Goal: Task Accomplishment & Management: Complete application form

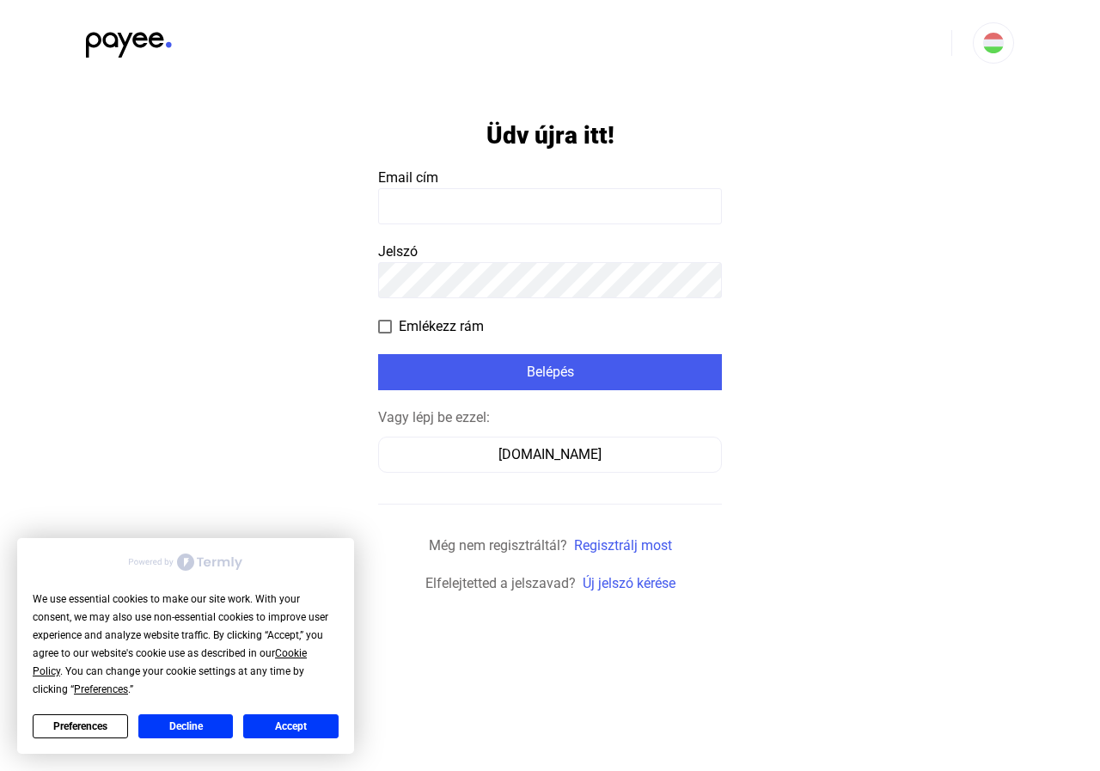
click at [446, 218] on input at bounding box center [550, 206] width 344 height 36
click at [446, 217] on input at bounding box center [550, 206] width 344 height 36
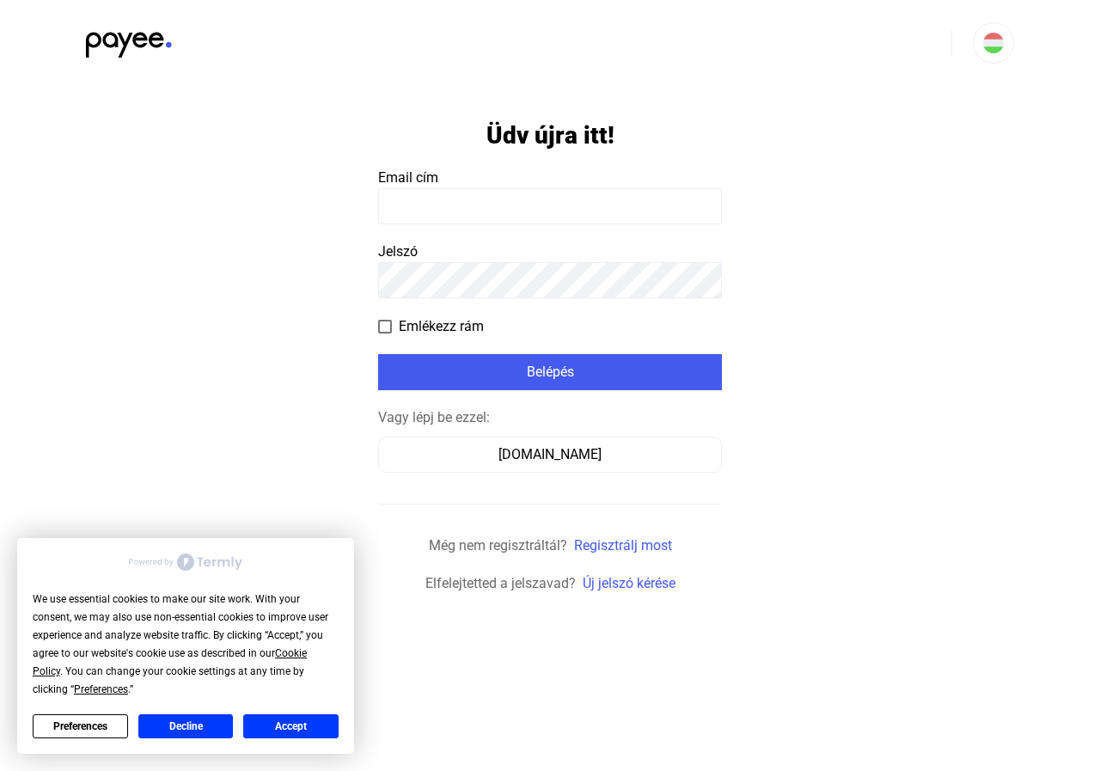
click at [446, 217] on input at bounding box center [550, 206] width 344 height 36
type input "**********"
click input "submit" at bounding box center [0, 0] width 0 height 0
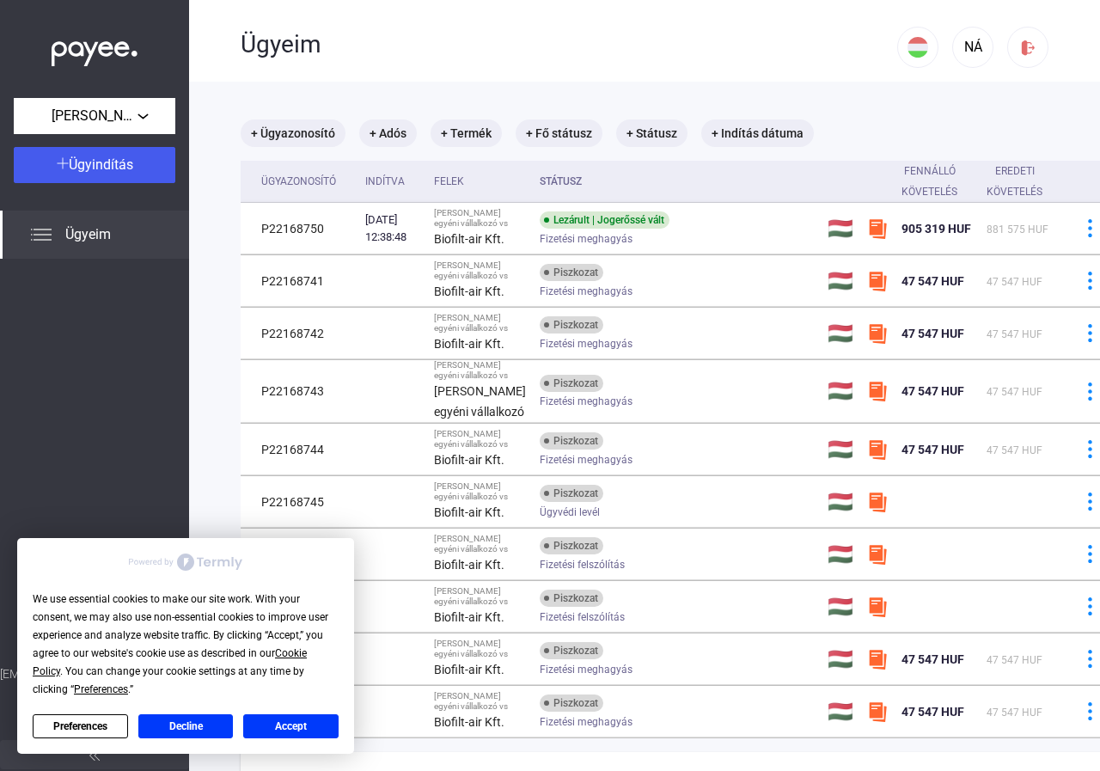
click at [323, 729] on button "Accept" at bounding box center [290, 726] width 95 height 24
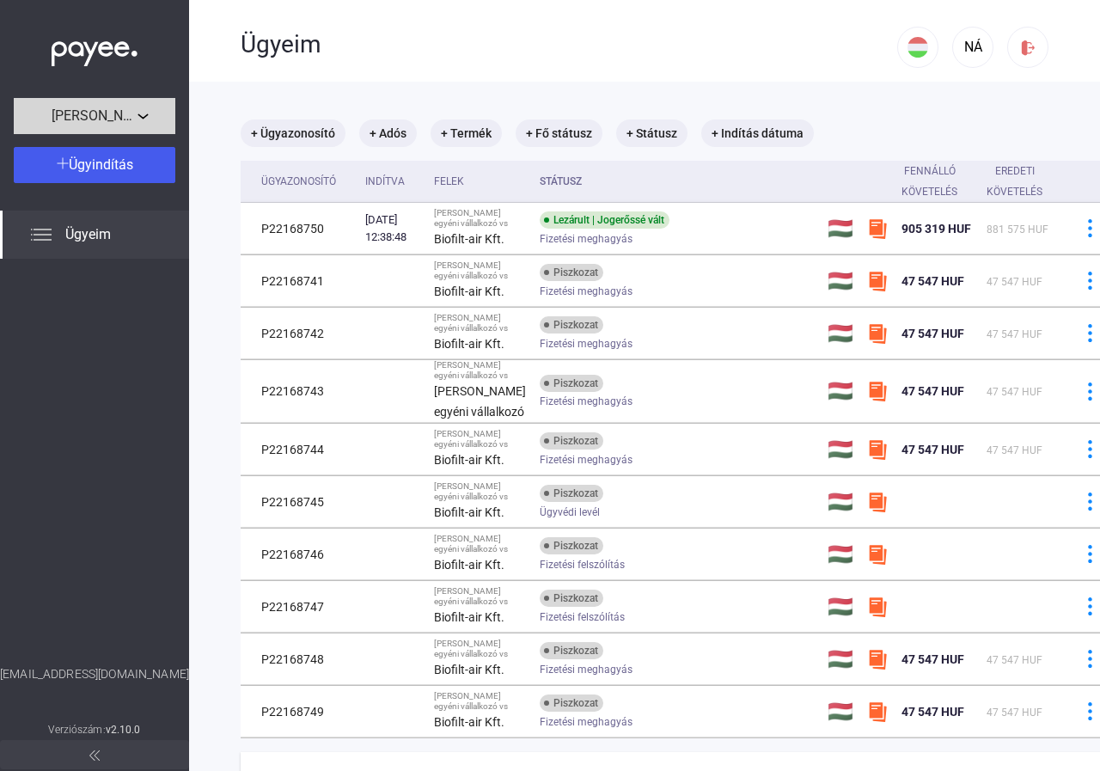
click at [149, 110] on div "[PERSON_NAME] egyéni vállalkozó" at bounding box center [94, 116] width 151 height 21
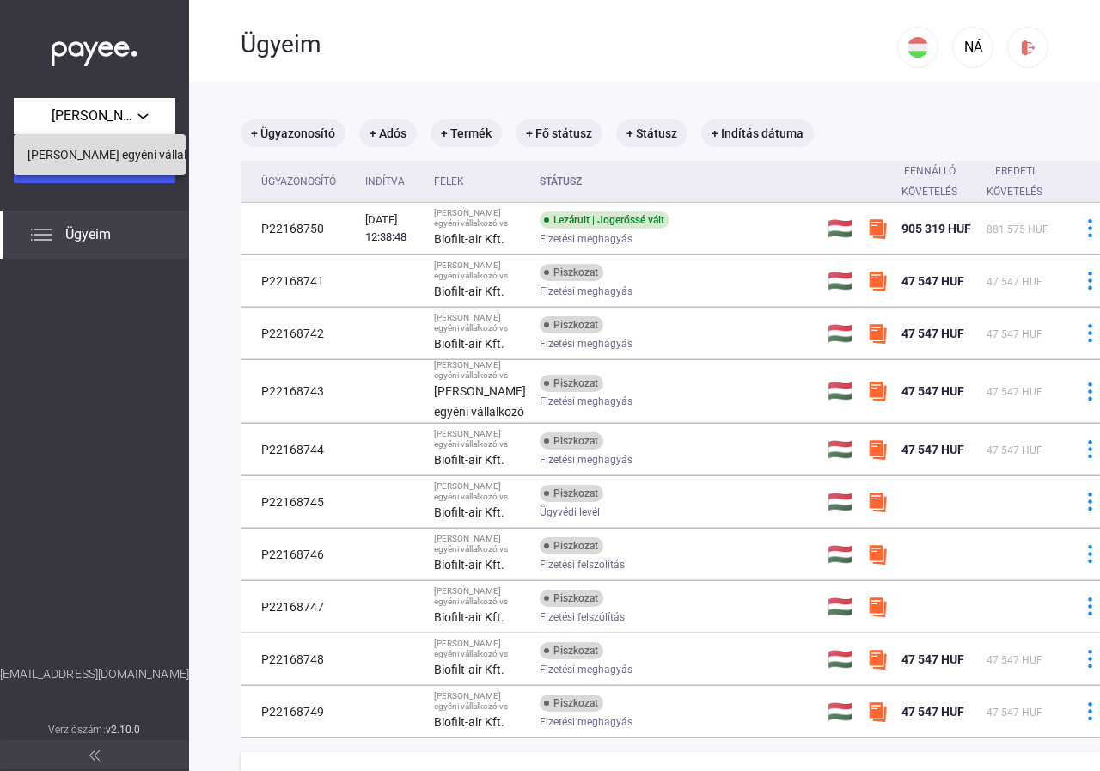
click at [152, 150] on span "[PERSON_NAME] egyéni vállalkozó" at bounding box center [119, 154] width 185 height 21
click at [44, 232] on img at bounding box center [41, 234] width 21 height 21
click at [958, 52] on div "NÁ" at bounding box center [972, 47] width 29 height 21
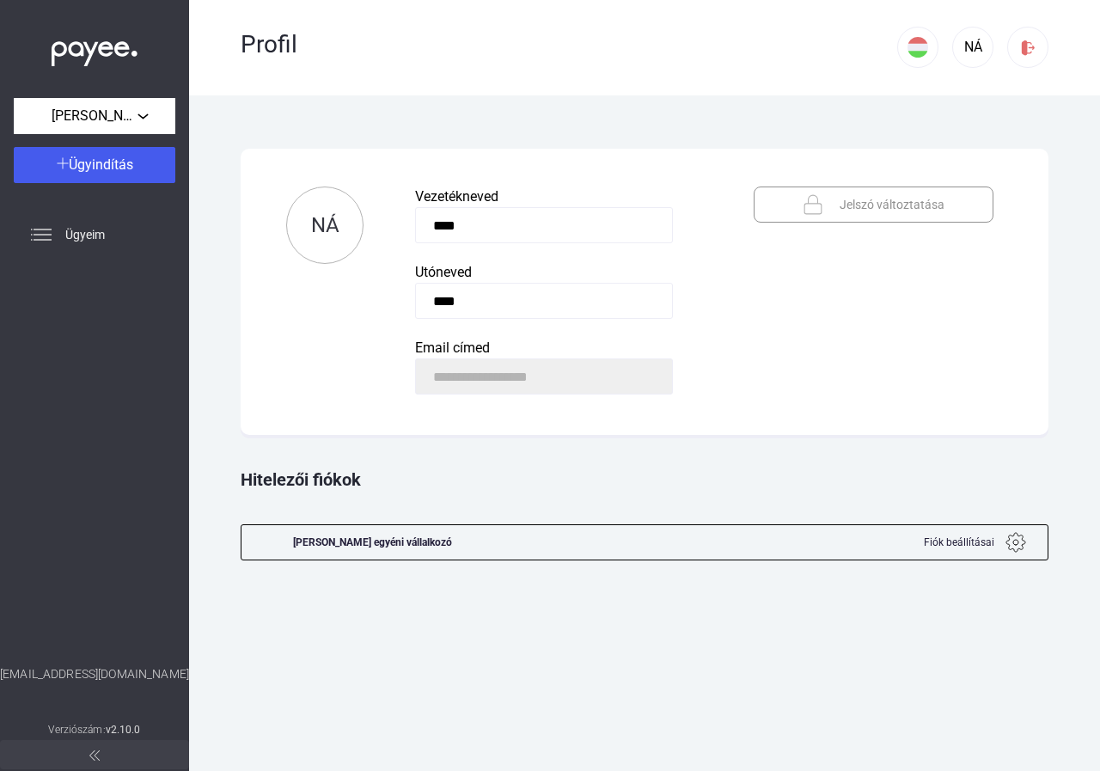
click at [954, 52] on button "NÁ" at bounding box center [972, 47] width 41 height 41
click at [923, 47] on img at bounding box center [917, 47] width 21 height 21
click at [721, 54] on div at bounding box center [550, 385] width 1100 height 771
click at [76, 238] on span "Ügyeim" at bounding box center [85, 234] width 40 height 21
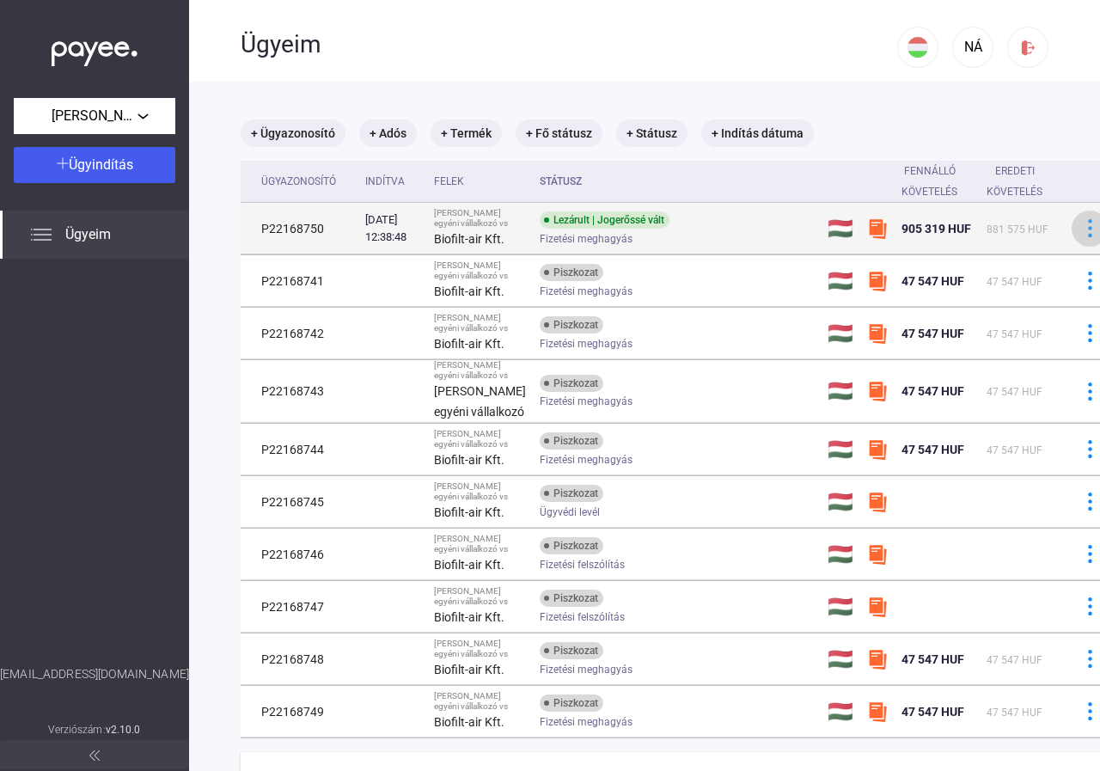
click at [1081, 237] on img at bounding box center [1090, 228] width 18 height 18
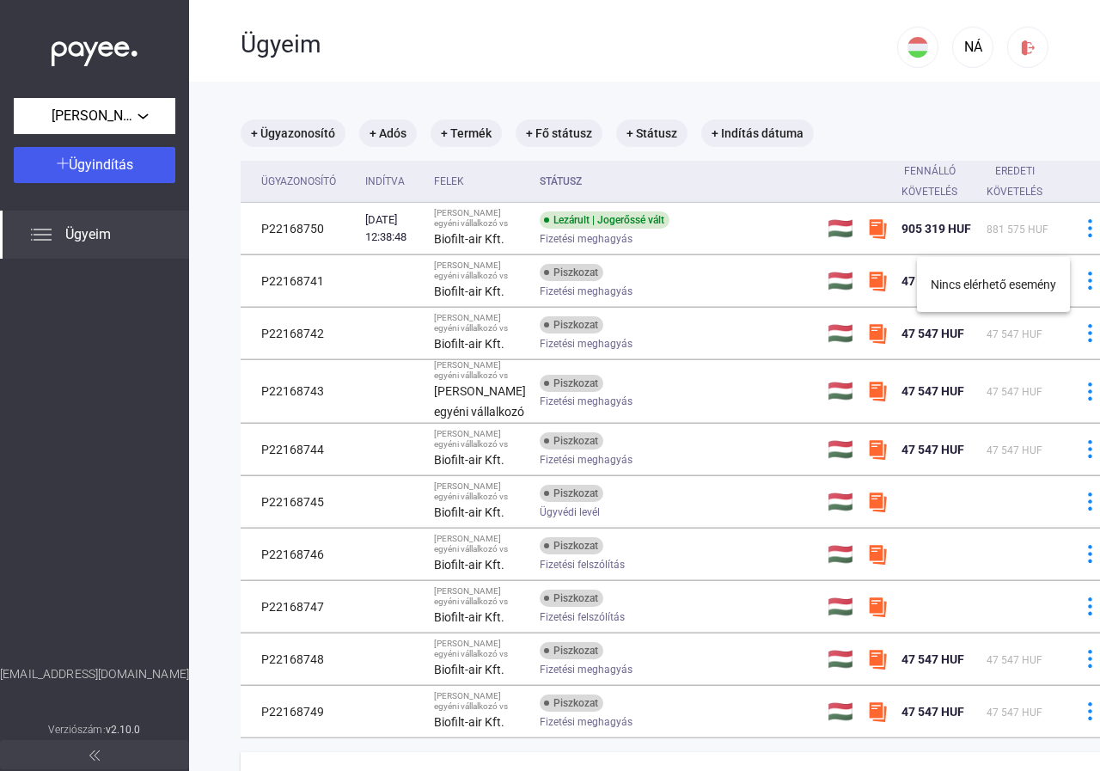
click at [1040, 241] on div at bounding box center [550, 385] width 1100 height 771
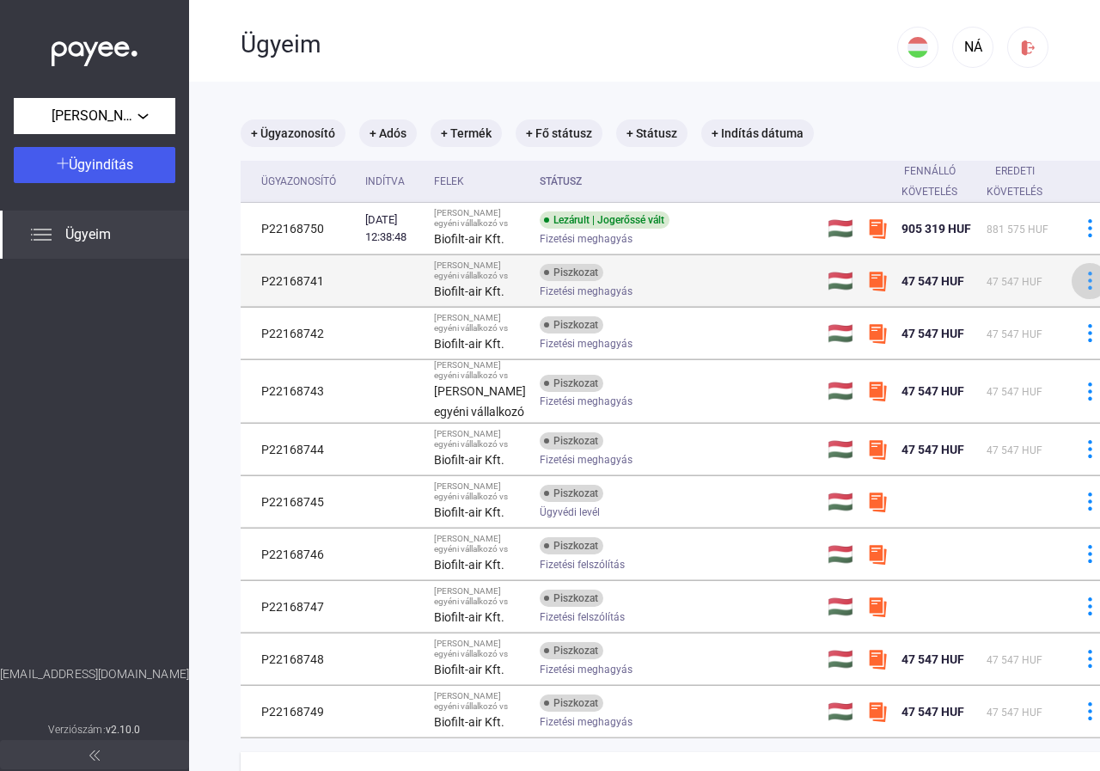
click at [1081, 290] on img at bounding box center [1090, 280] width 18 height 18
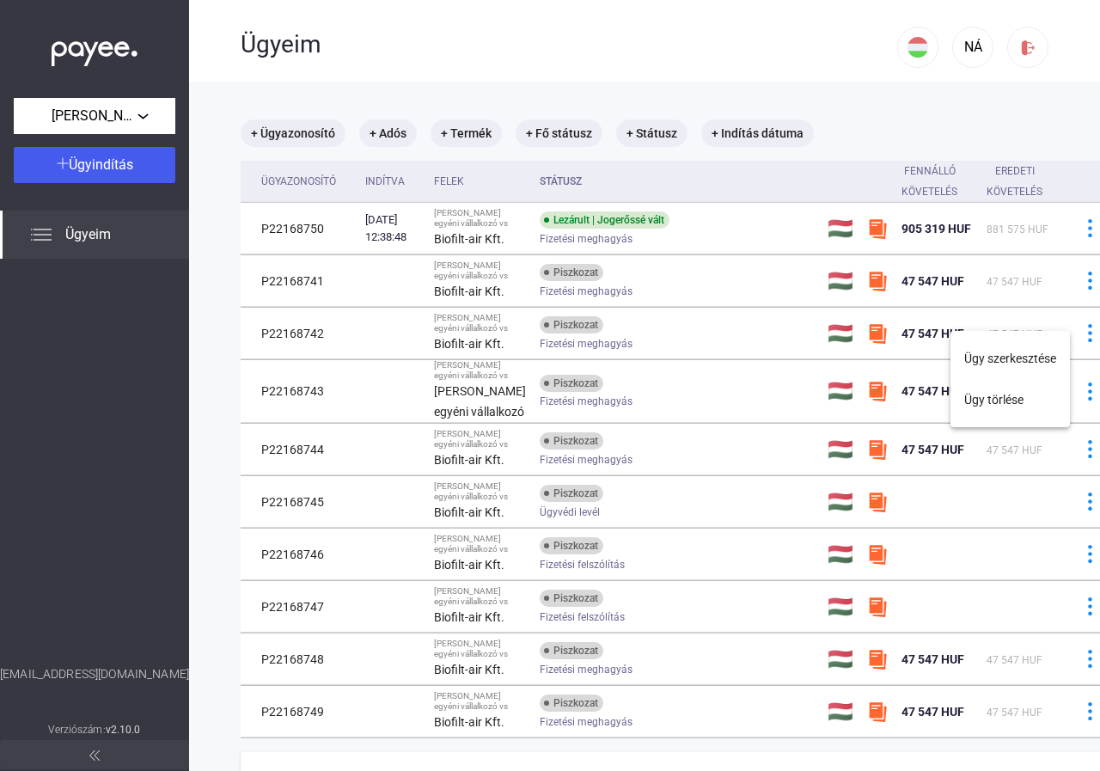
click at [1011, 299] on div at bounding box center [550, 385] width 1100 height 771
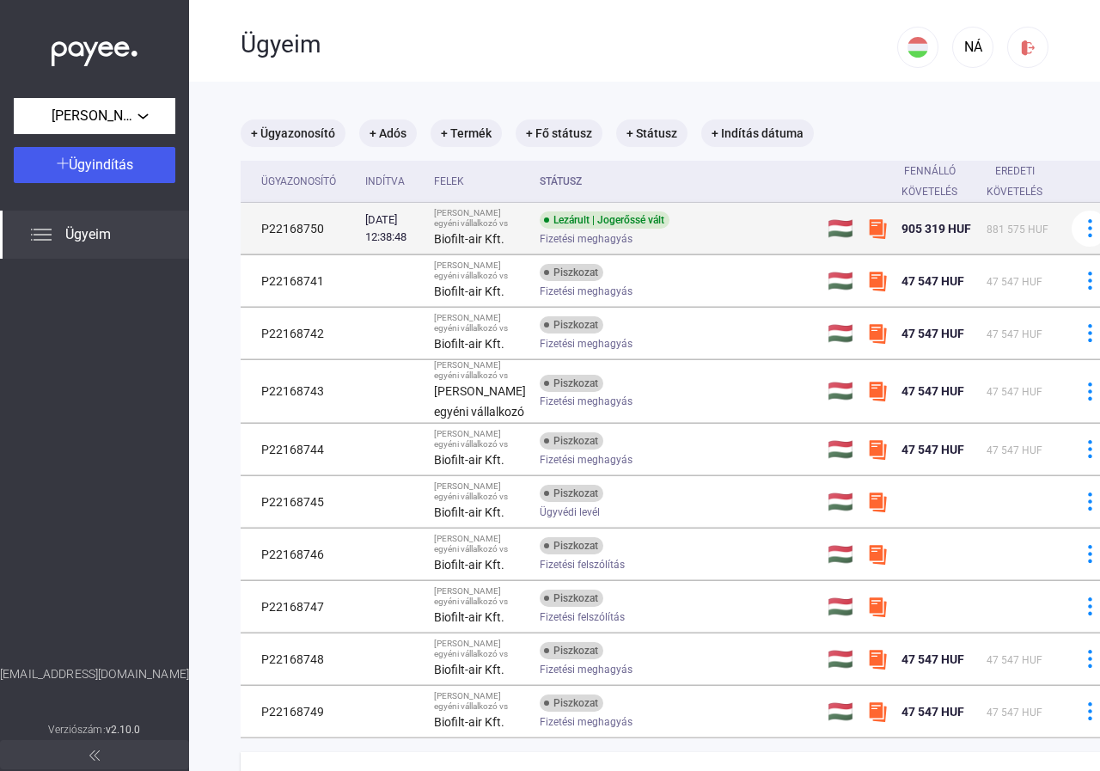
click at [281, 233] on td "P22168750" at bounding box center [300, 229] width 118 height 52
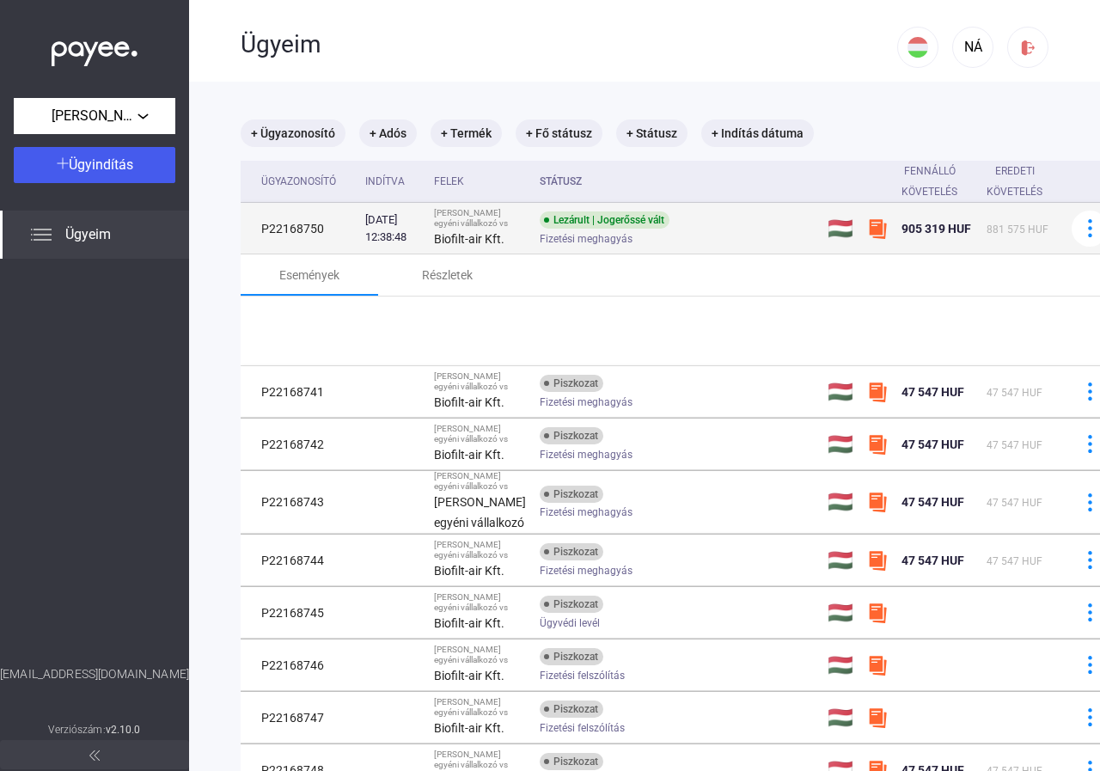
click at [281, 233] on td "P22168750" at bounding box center [300, 229] width 118 height 52
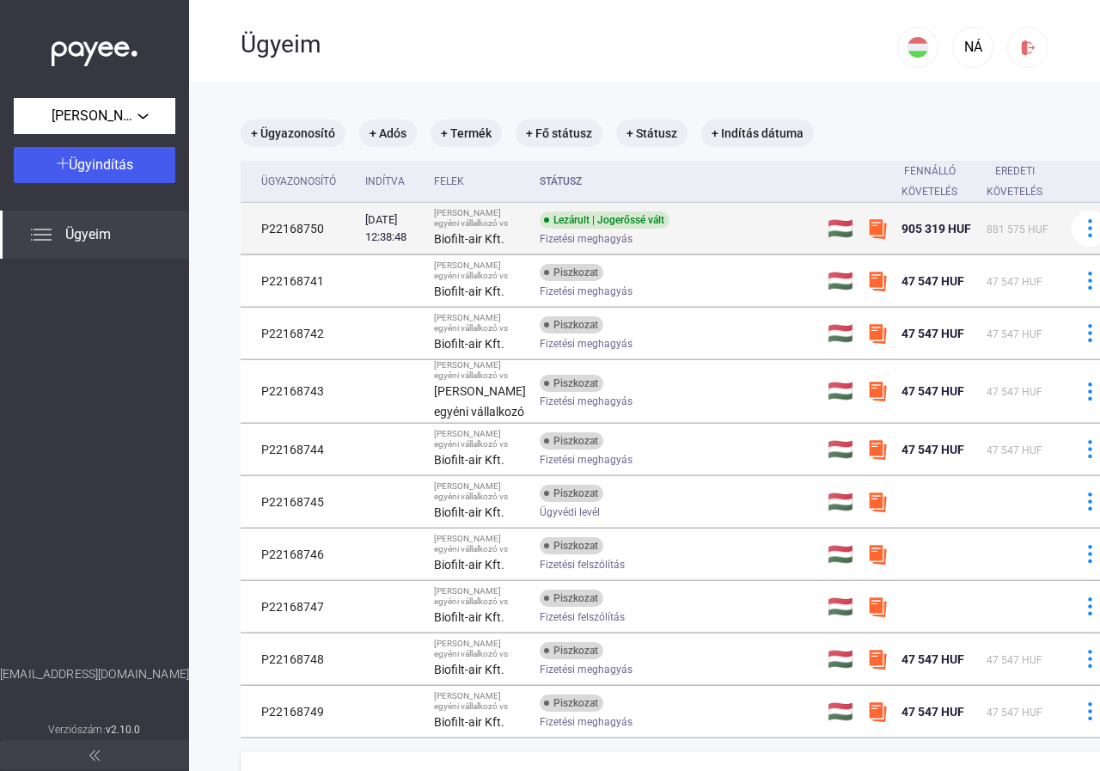
click at [281, 233] on td "P22168750" at bounding box center [300, 229] width 118 height 52
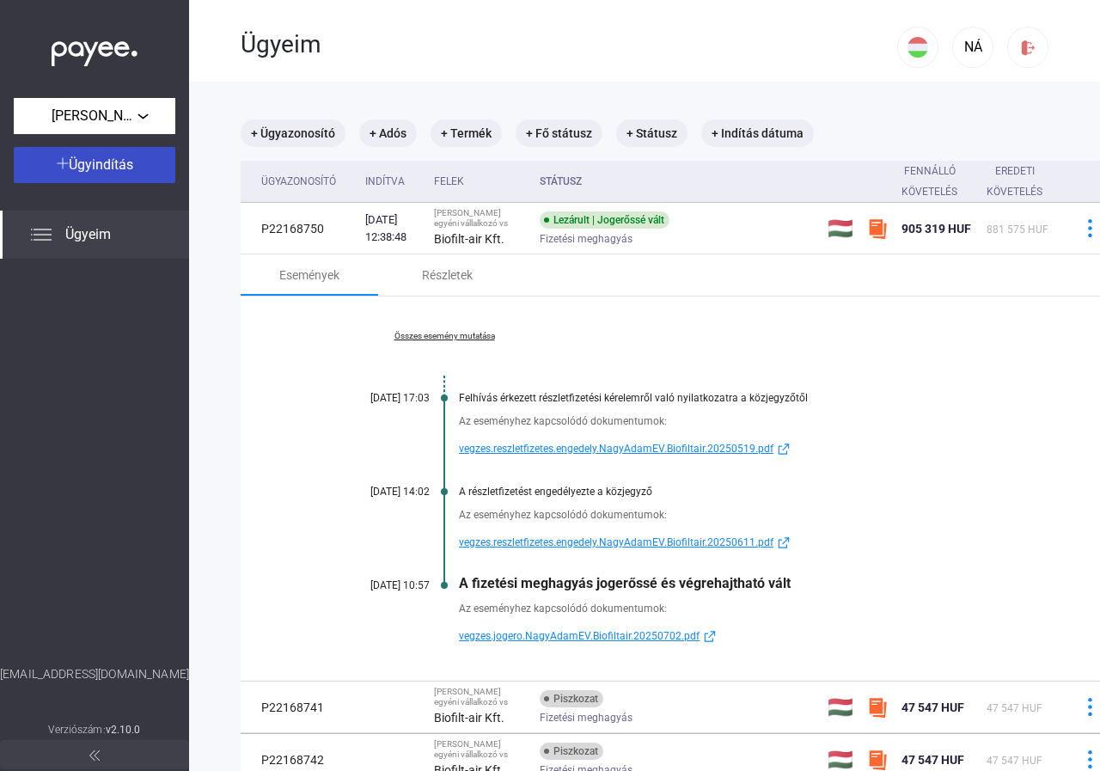
click at [103, 172] on span "Ügyindítás" at bounding box center [101, 164] width 64 height 16
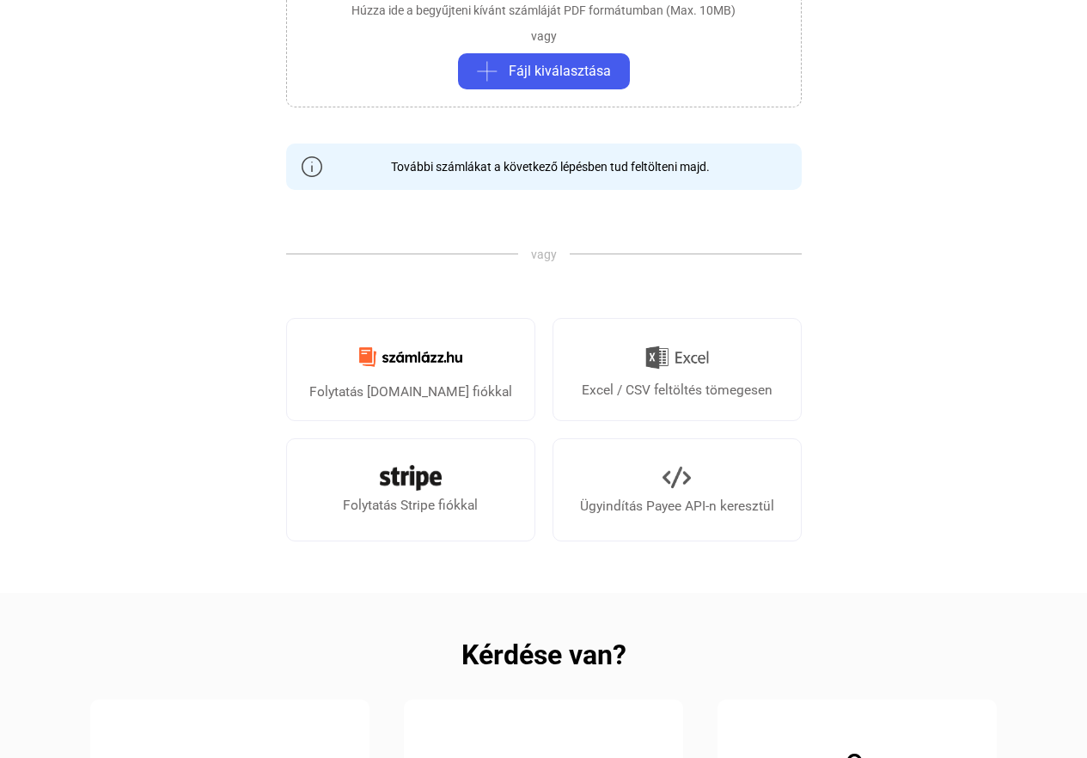
scroll to position [687, 0]
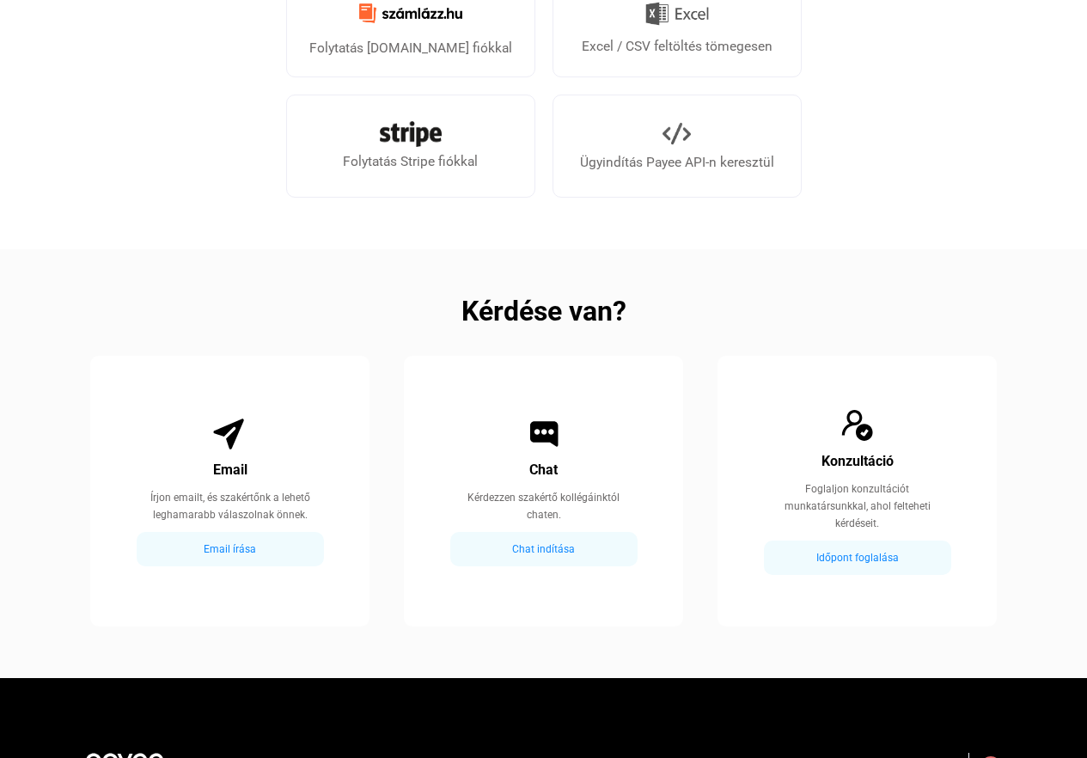
click at [223, 550] on div "Email írása" at bounding box center [230, 549] width 177 height 21
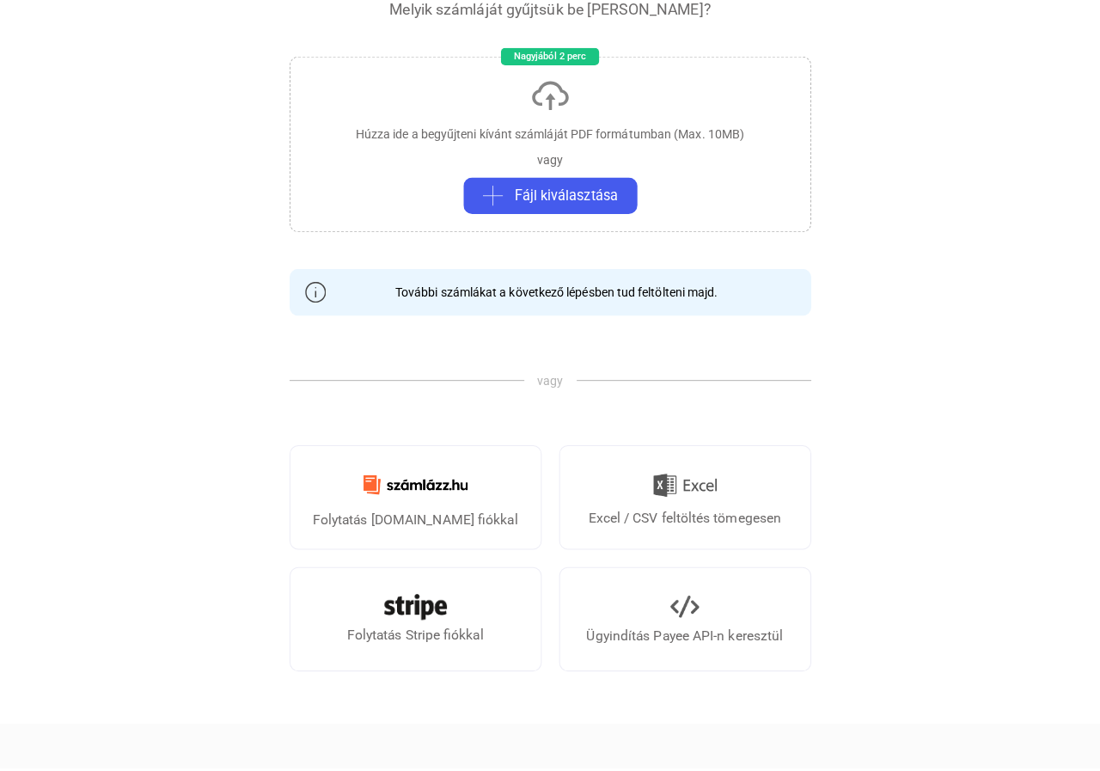
scroll to position [0, 0]
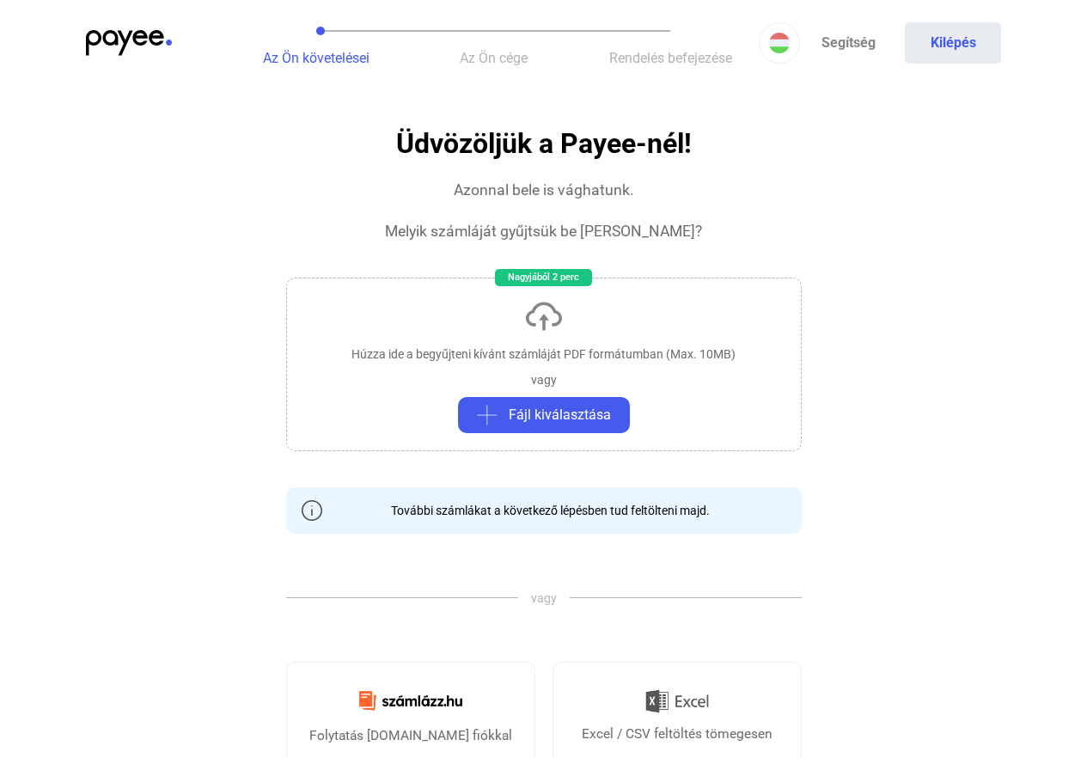
click at [82, 56] on div "Az Ön követelései Az Ön cége Rendelés befejezése Segítség Kilépés" at bounding box center [543, 43] width 1087 height 86
click at [95, 46] on img at bounding box center [129, 43] width 86 height 26
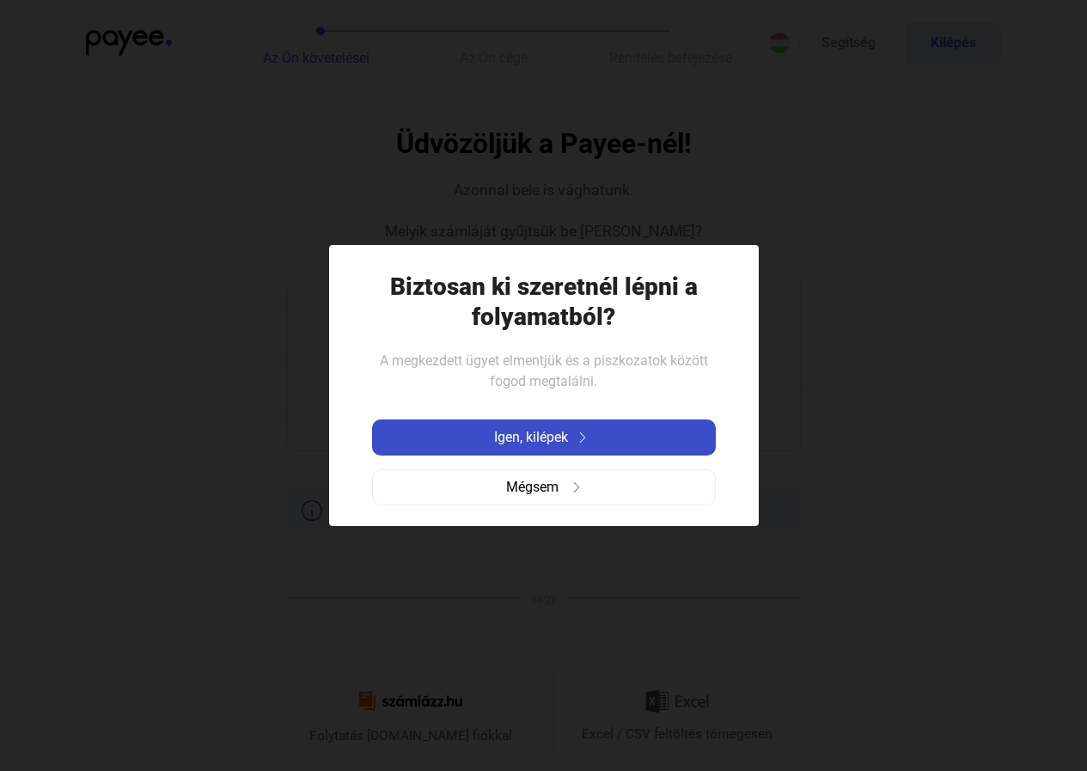
click at [558, 433] on span "Igen, kilépek" at bounding box center [531, 437] width 74 height 21
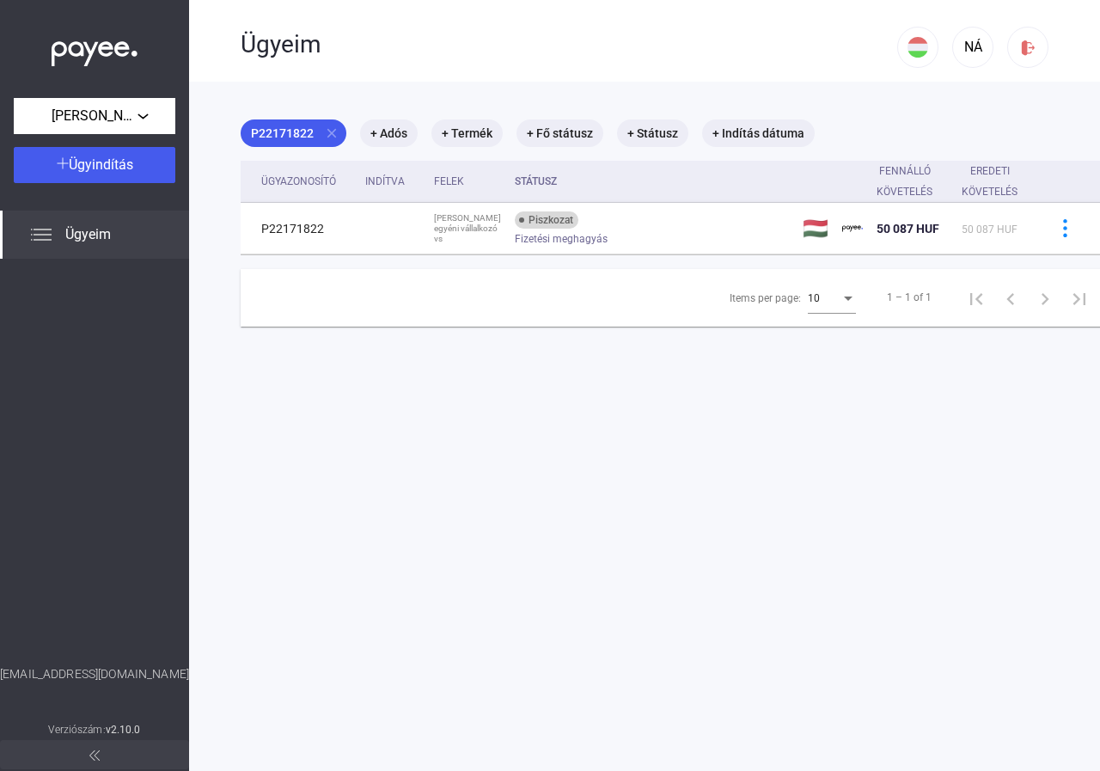
click at [89, 226] on span "Ügyeim" at bounding box center [88, 234] width 46 height 21
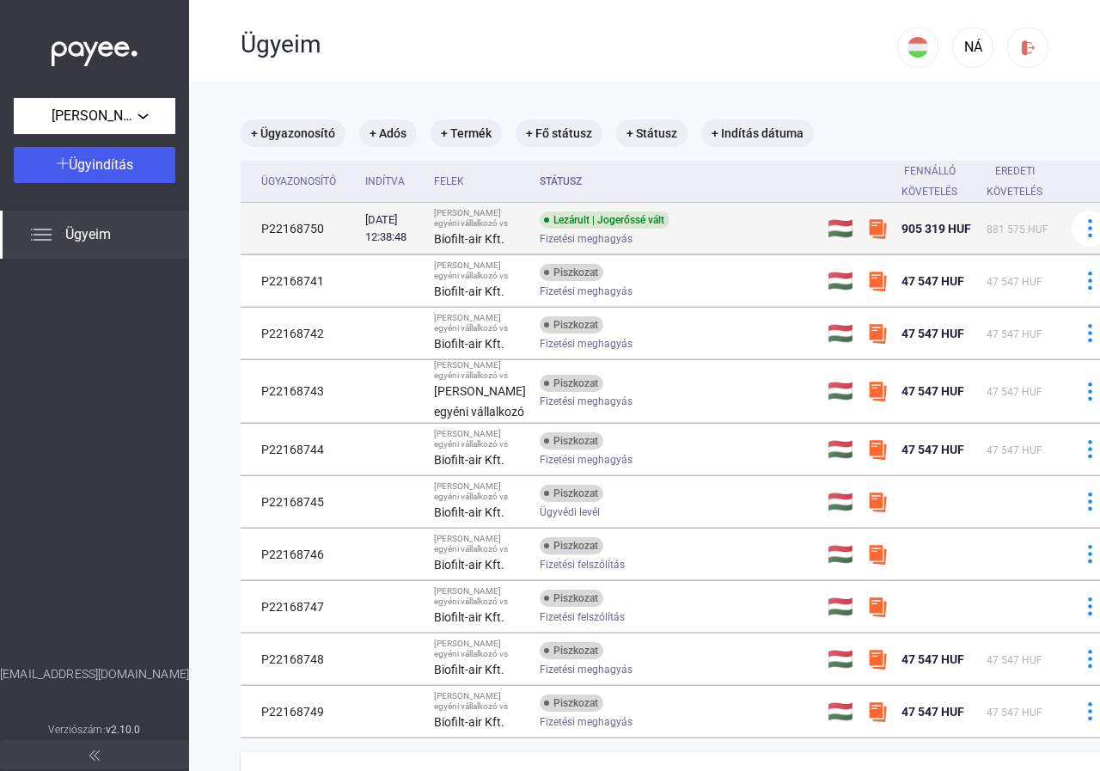
drag, startPoint x: 259, startPoint y: 240, endPoint x: 322, endPoint y: 236, distance: 63.7
click at [322, 236] on td "P22168750" at bounding box center [300, 229] width 118 height 52
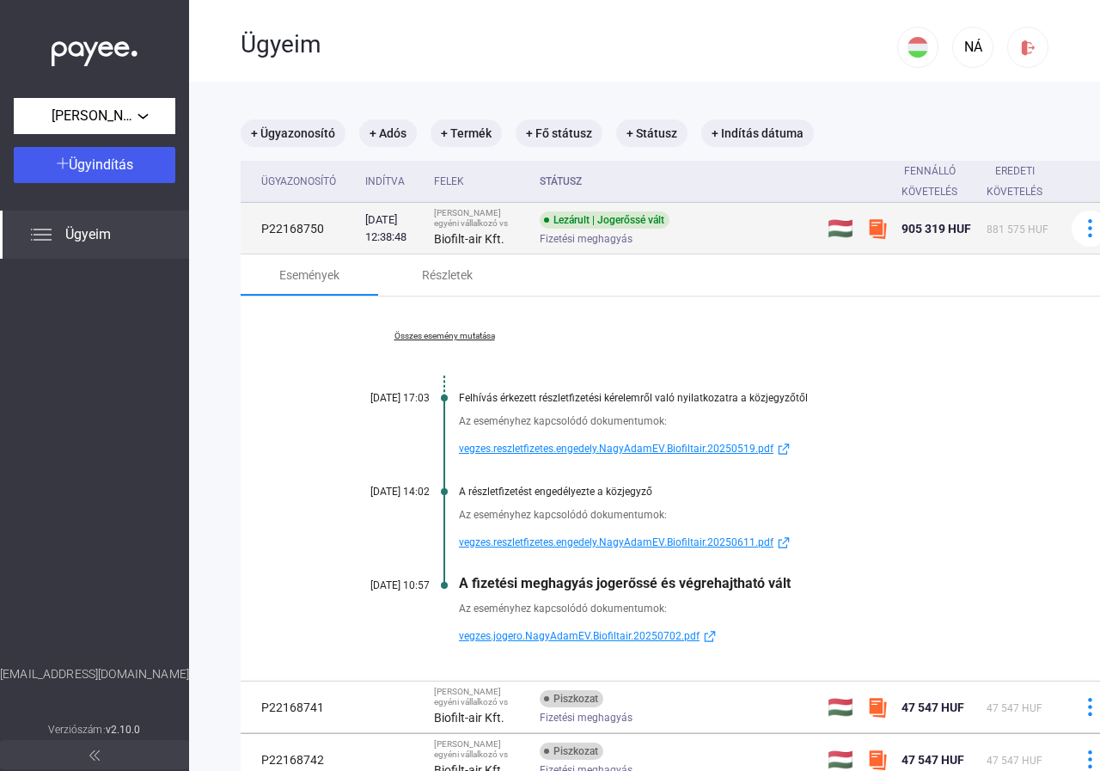
copy td "P22168750"
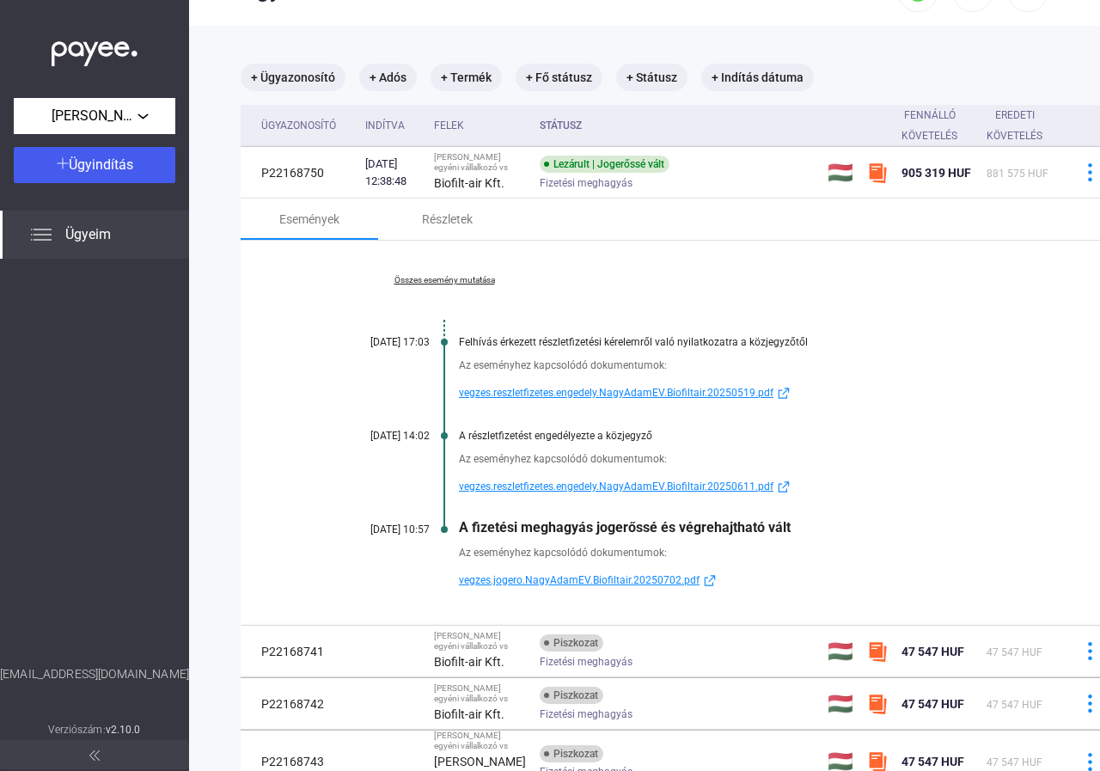
scroll to position [86, 0]
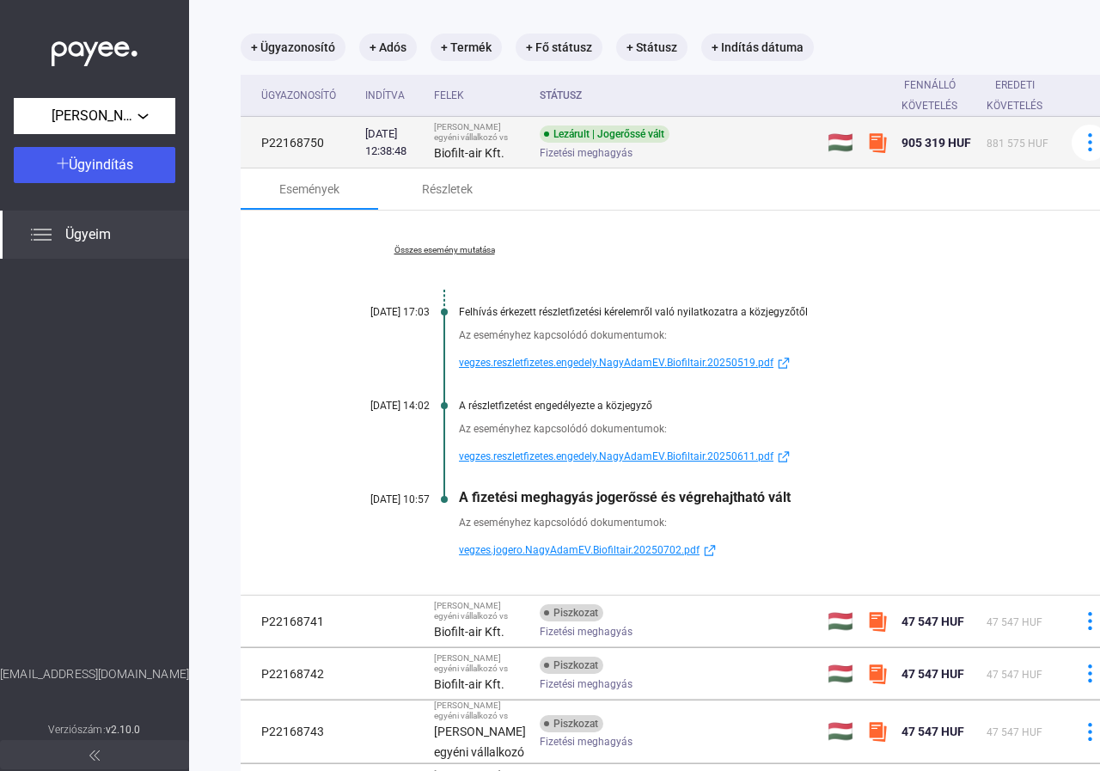
click at [293, 144] on td "P22168750" at bounding box center [300, 143] width 118 height 52
copy td "P22168750"
